Goal: Information Seeking & Learning: Learn about a topic

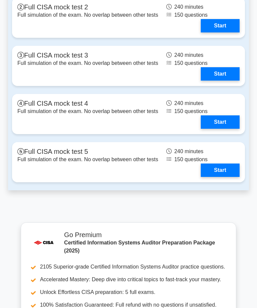
scroll to position [1321, 0]
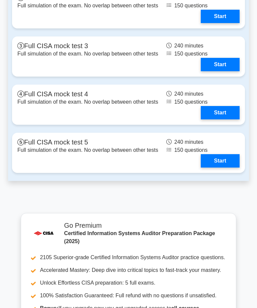
click at [228, 120] on link "Start" at bounding box center [220, 112] width 39 height 13
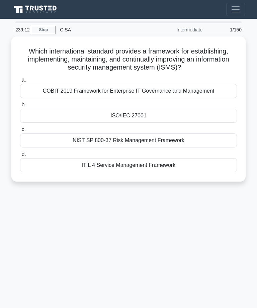
click at [150, 123] on div "ISO/IEC 27001" at bounding box center [128, 116] width 217 height 14
click at [20, 107] on input "b. ISO/IEC 27001" at bounding box center [20, 105] width 0 height 4
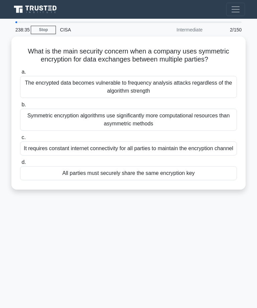
click at [235, 3] on button "Toggle navigation" at bounding box center [235, 9] width 19 height 13
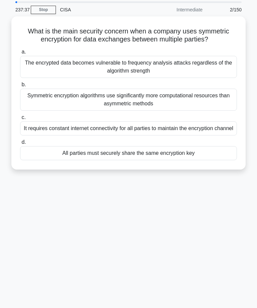
scroll to position [34, 0]
click at [192, 160] on div "All parties must securely share the same encryption key" at bounding box center [128, 153] width 217 height 14
click at [20, 145] on input "d. All parties must securely share the same encryption key" at bounding box center [20, 142] width 0 height 4
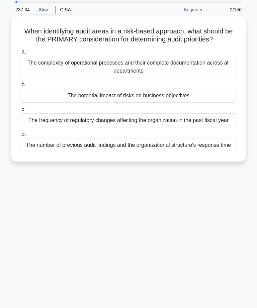
scroll to position [0, 0]
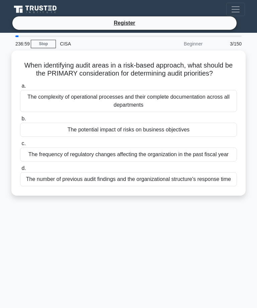
click at [197, 136] on div "The potential impact of risks on business objectives" at bounding box center [128, 130] width 217 height 14
click at [20, 121] on input "b. The potential impact of risks on business objectives" at bounding box center [20, 119] width 0 height 4
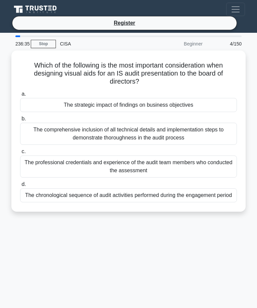
click at [190, 105] on div "The strategic impact of findings on business objectives" at bounding box center [128, 105] width 217 height 14
click at [20, 96] on input "a. The strategic impact of findings on business objectives" at bounding box center [20, 94] width 0 height 4
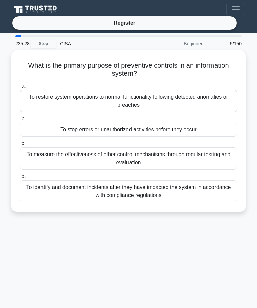
click at [209, 129] on div "To stop errors or unauthorized activities before they occur" at bounding box center [128, 130] width 217 height 14
click at [20, 121] on input "b. To stop errors or unauthorized activities before they occur" at bounding box center [20, 119] width 0 height 4
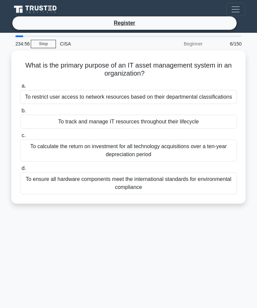
click at [217, 182] on div "To ensure all hardware components meet the international standards for environm…" at bounding box center [128, 183] width 217 height 22
click at [20, 171] on input "d. To ensure all hardware components meet the international standards for envir…" at bounding box center [20, 168] width 0 height 4
